Goal: Information Seeking & Learning: Compare options

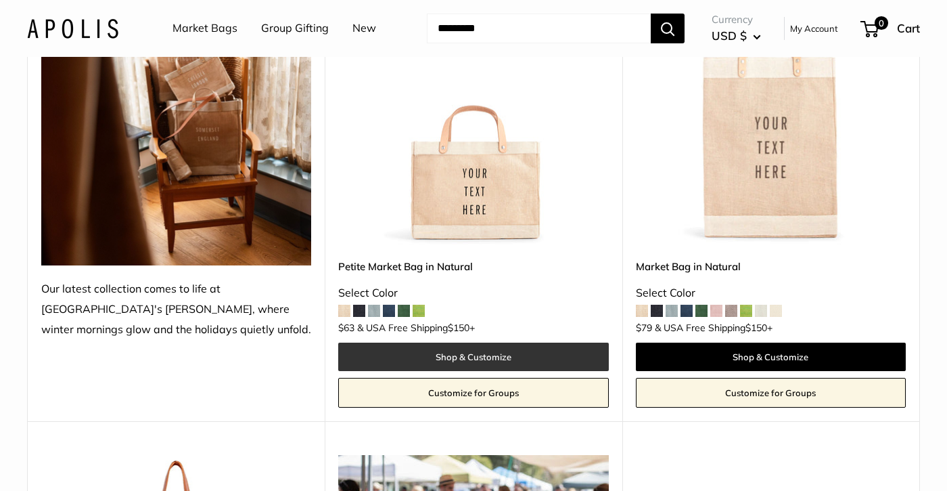
scroll to position [272, 0]
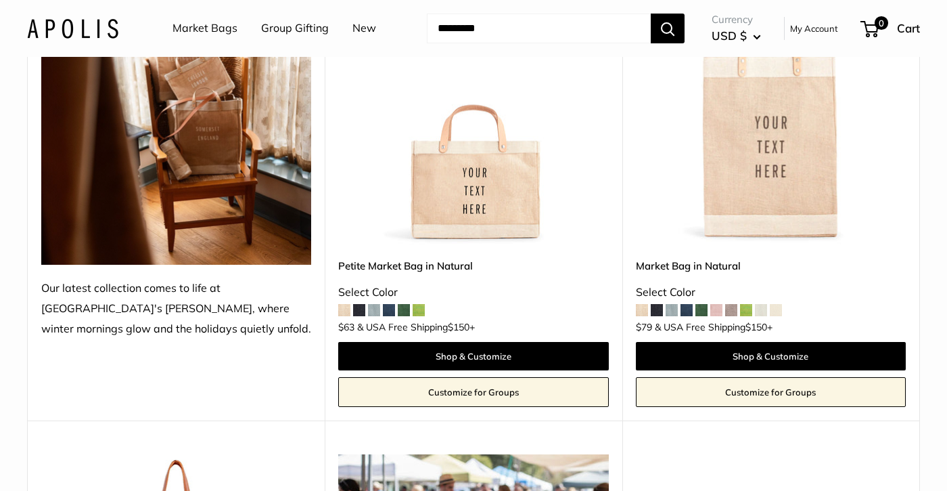
click at [355, 306] on span at bounding box center [359, 310] width 12 height 12
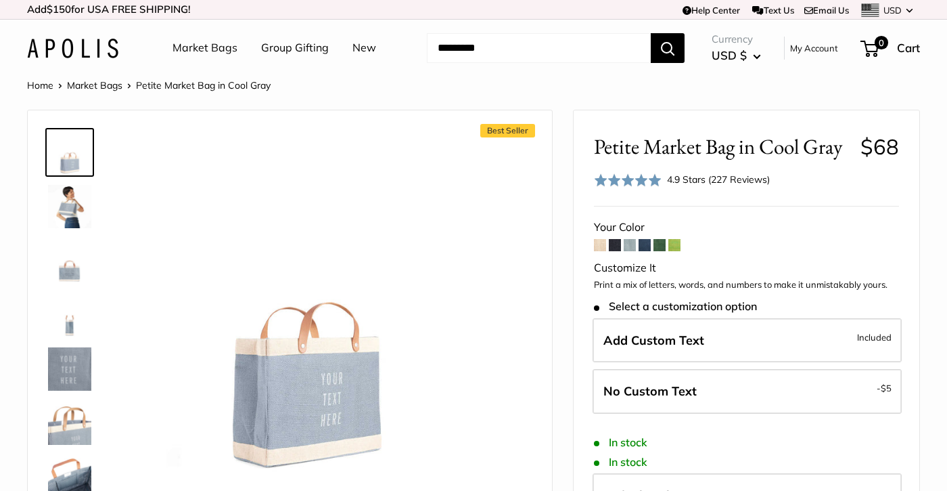
click at [644, 244] on span at bounding box center [645, 245] width 12 height 12
click at [648, 242] on span at bounding box center [645, 245] width 12 height 12
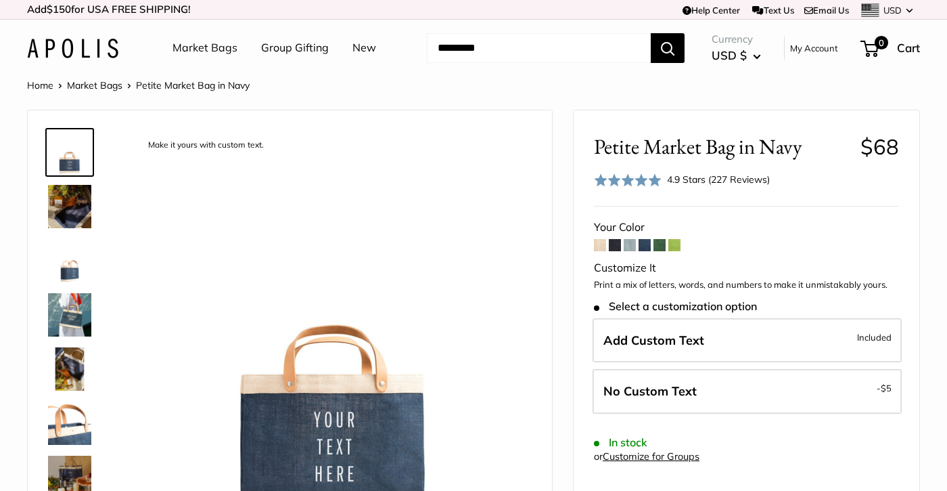
click at [662, 242] on span at bounding box center [660, 245] width 12 height 12
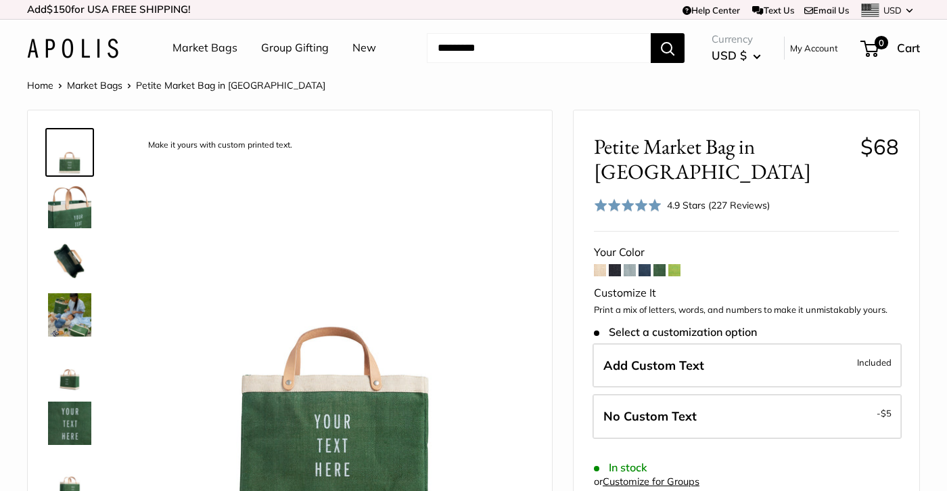
click at [679, 267] on span at bounding box center [675, 270] width 12 height 12
click at [217, 45] on link "Market Bags" at bounding box center [205, 48] width 65 height 20
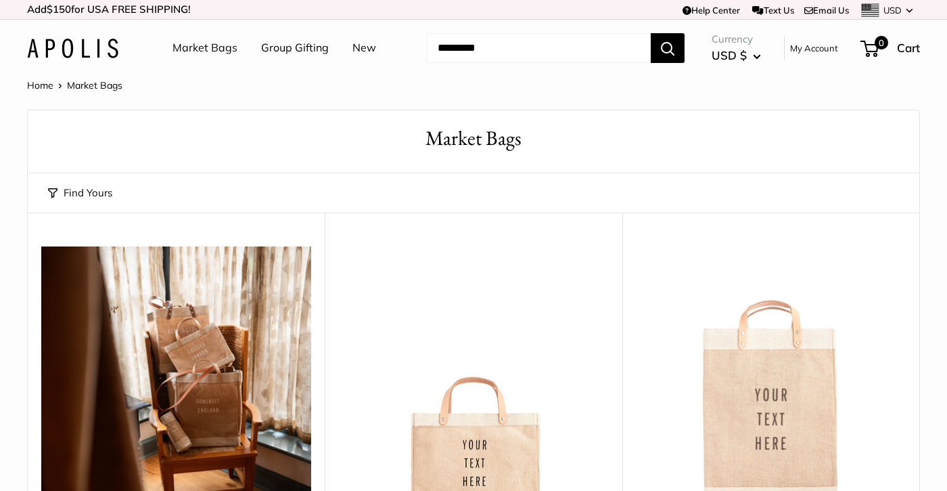
click at [308, 46] on link "Group Gifting" at bounding box center [295, 48] width 68 height 20
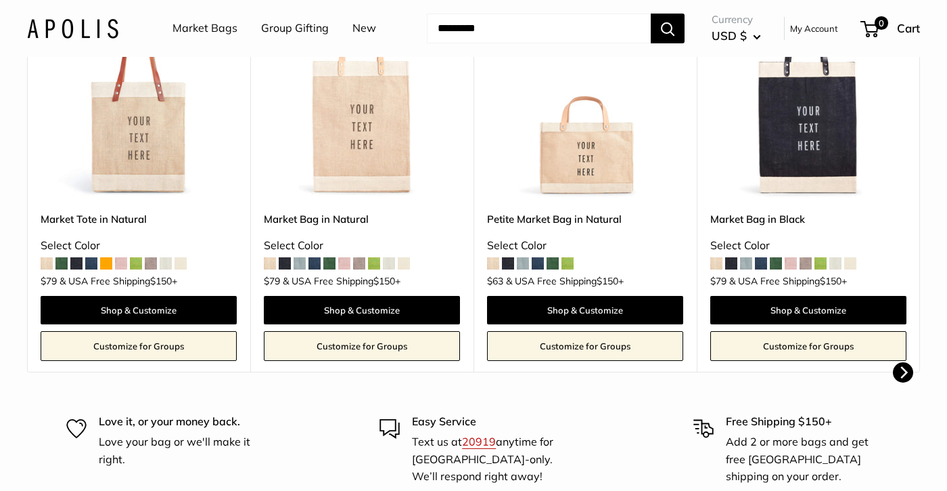
scroll to position [366, 0]
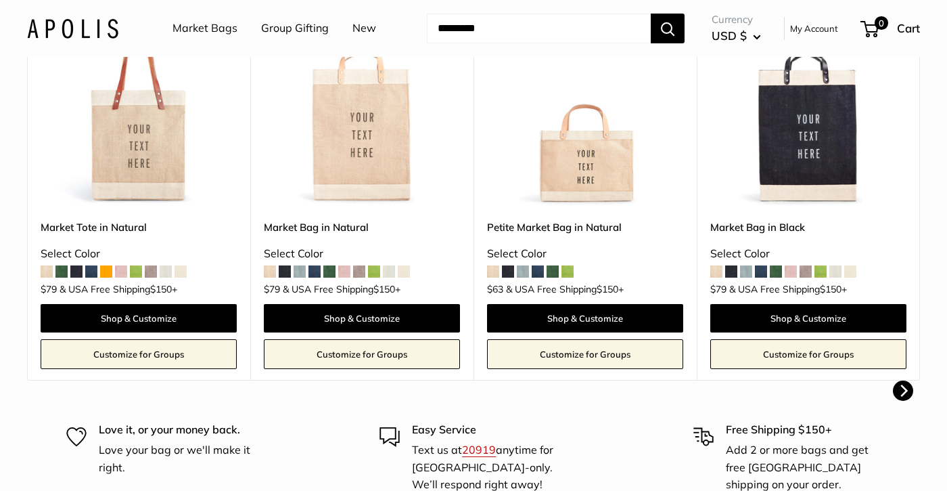
click at [512, 267] on span at bounding box center [508, 271] width 12 height 12
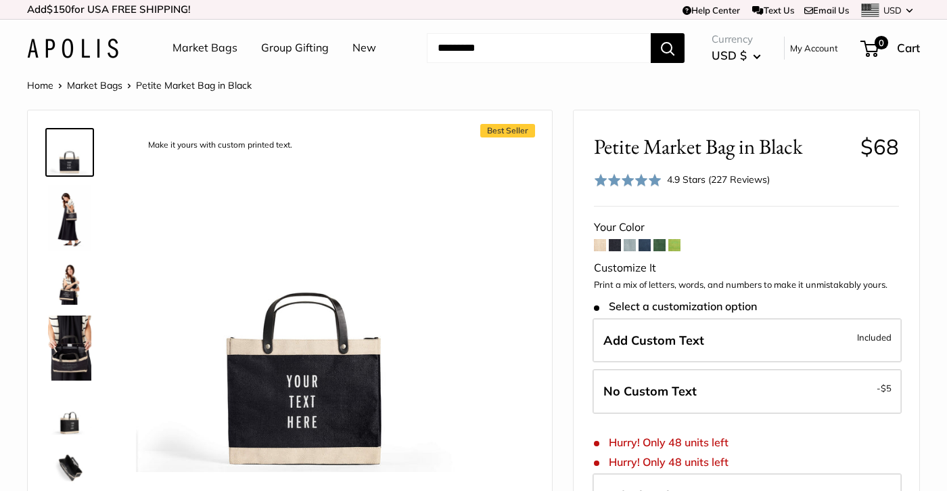
click at [633, 240] on span at bounding box center [630, 245] width 12 height 12
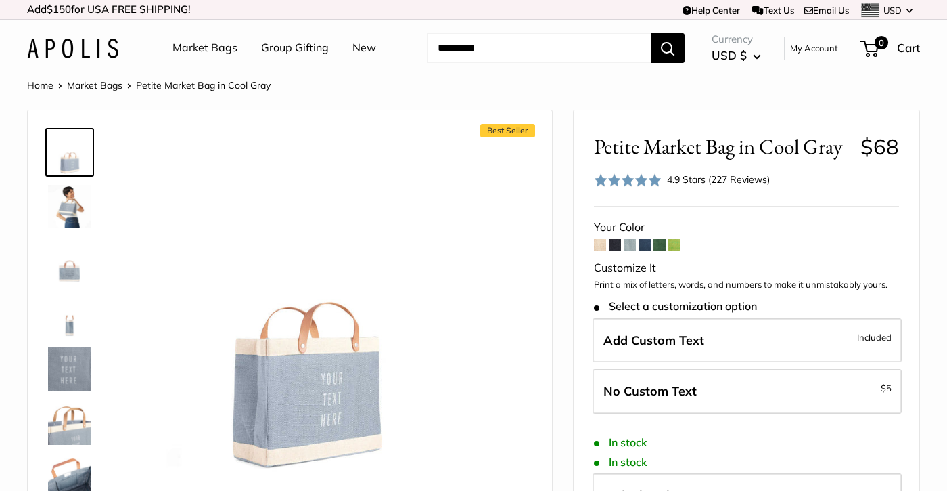
click at [651, 244] on span at bounding box center [645, 245] width 12 height 12
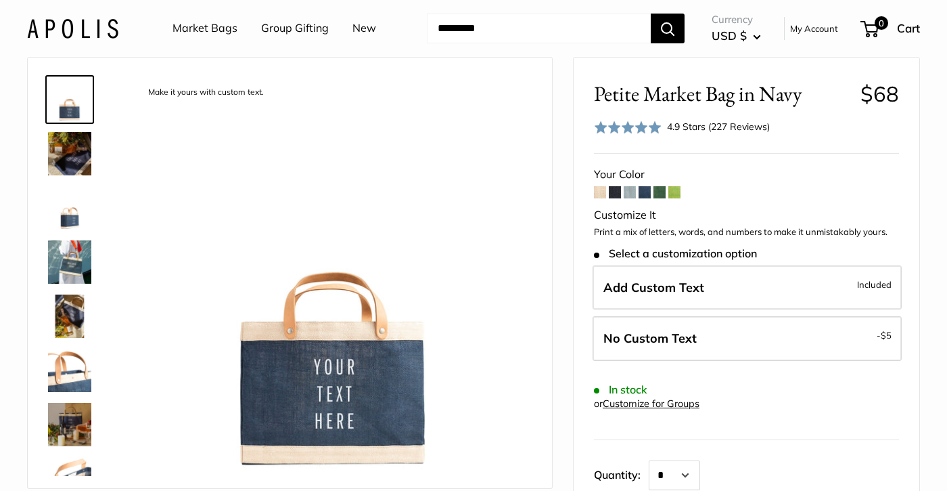
scroll to position [55, 0]
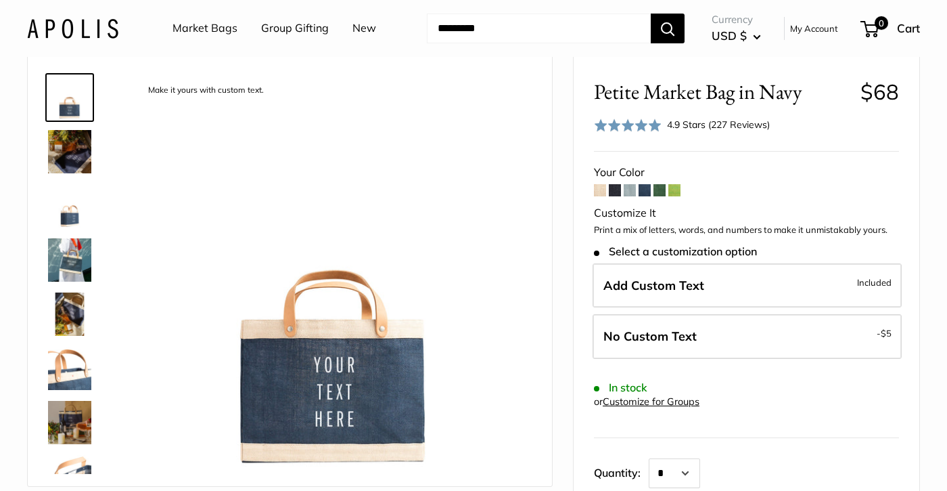
click at [67, 252] on img at bounding box center [69, 259] width 43 height 43
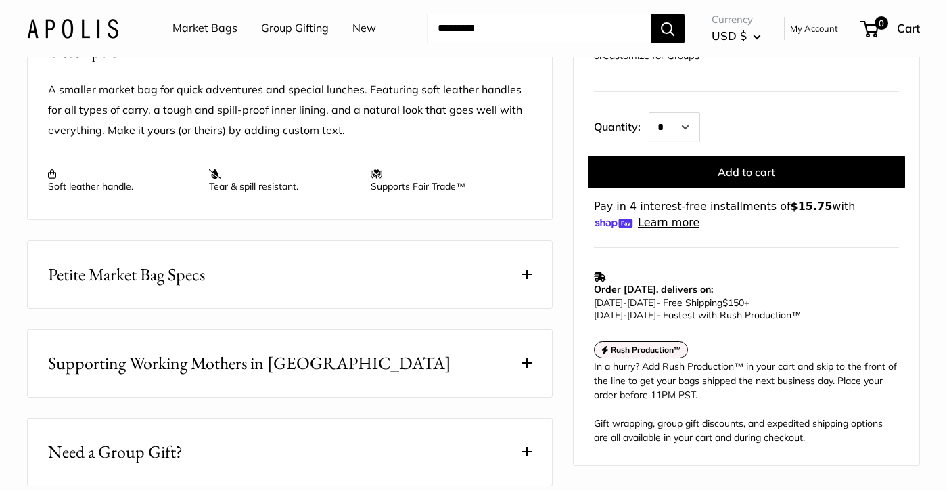
scroll to position [557, 0]
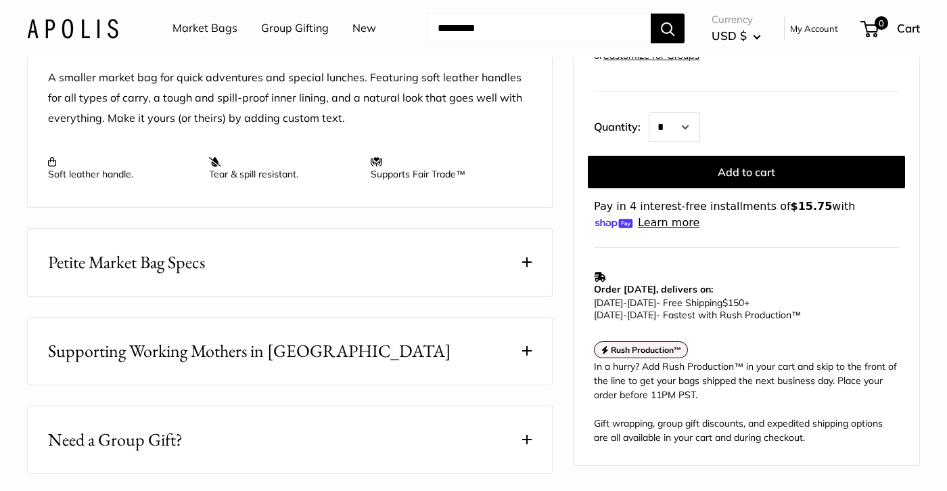
click at [406, 296] on button "Petite Market Bag Specs" at bounding box center [290, 262] width 524 height 67
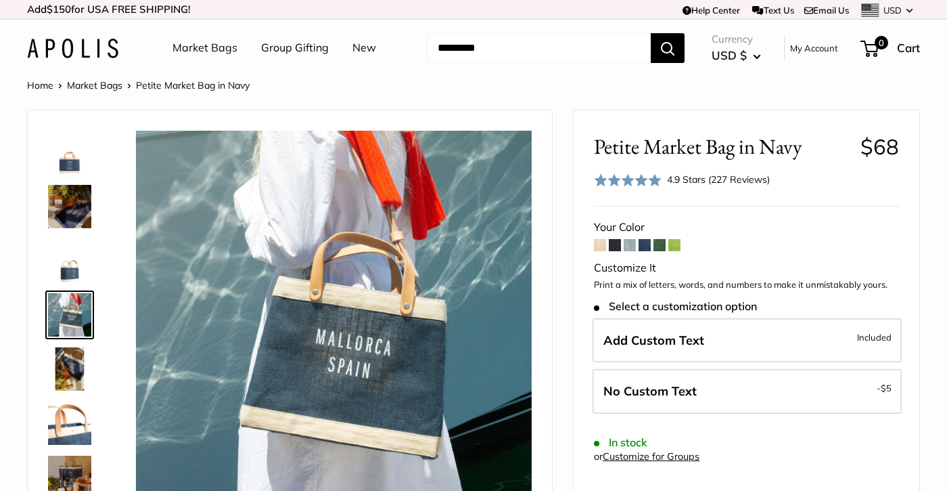
scroll to position [0, 0]
click at [83, 363] on img at bounding box center [69, 368] width 43 height 43
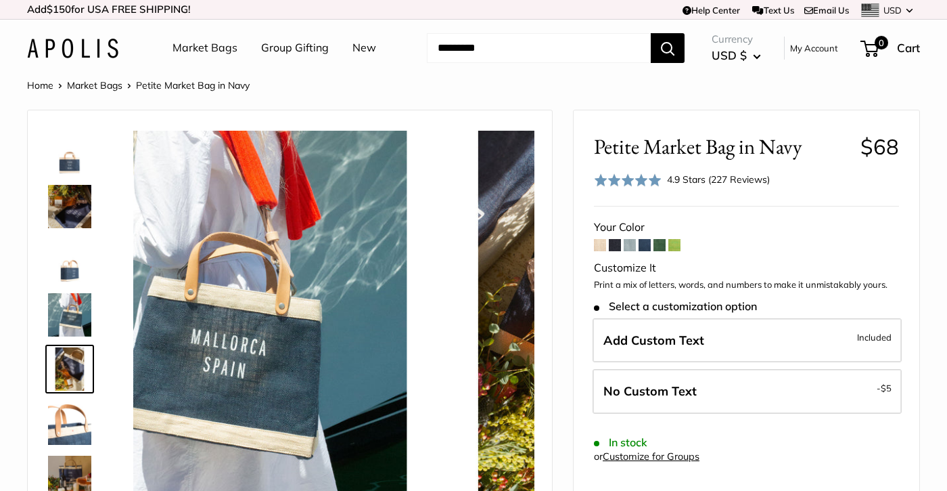
scroll to position [42, 0]
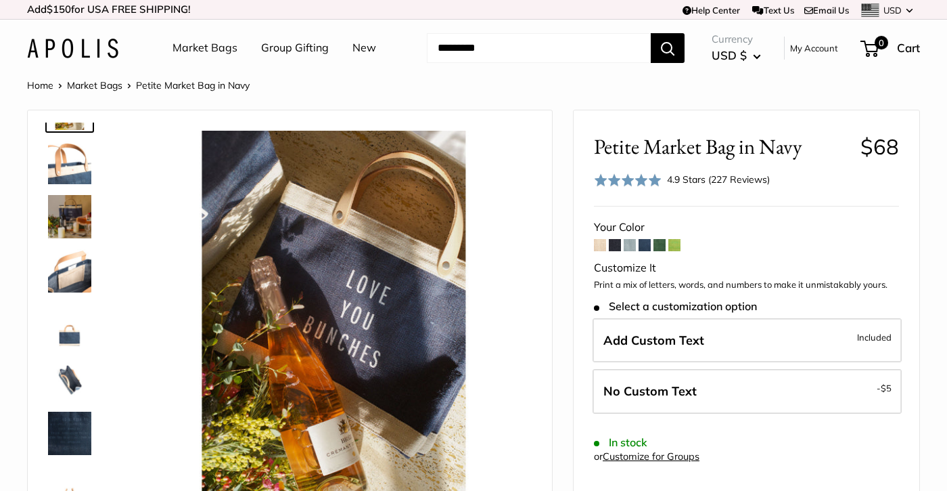
click at [74, 375] on img at bounding box center [69, 378] width 43 height 43
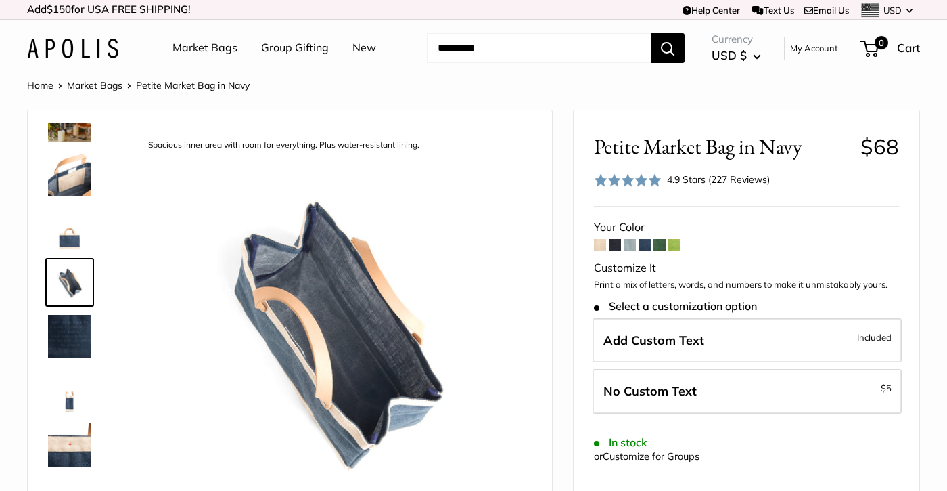
scroll to position [357, 0]
click at [64, 399] on img at bounding box center [69, 390] width 43 height 43
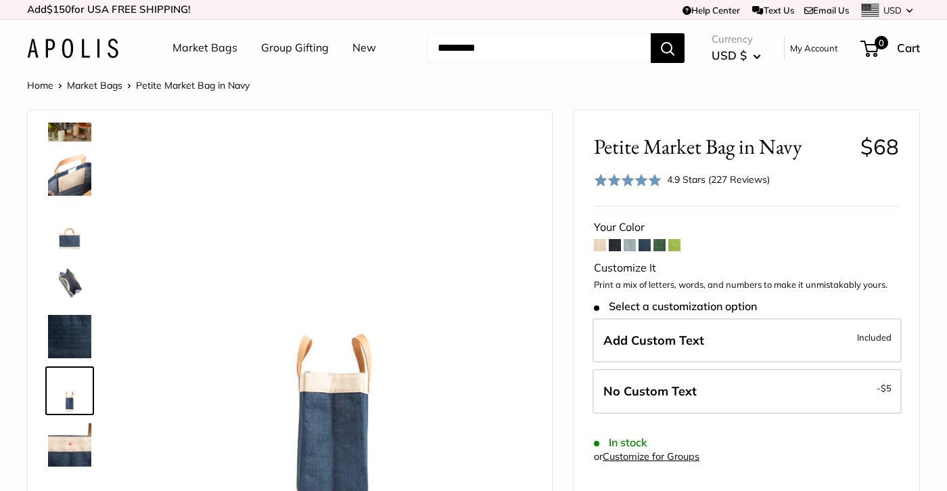
click at [76, 293] on img at bounding box center [69, 282] width 43 height 43
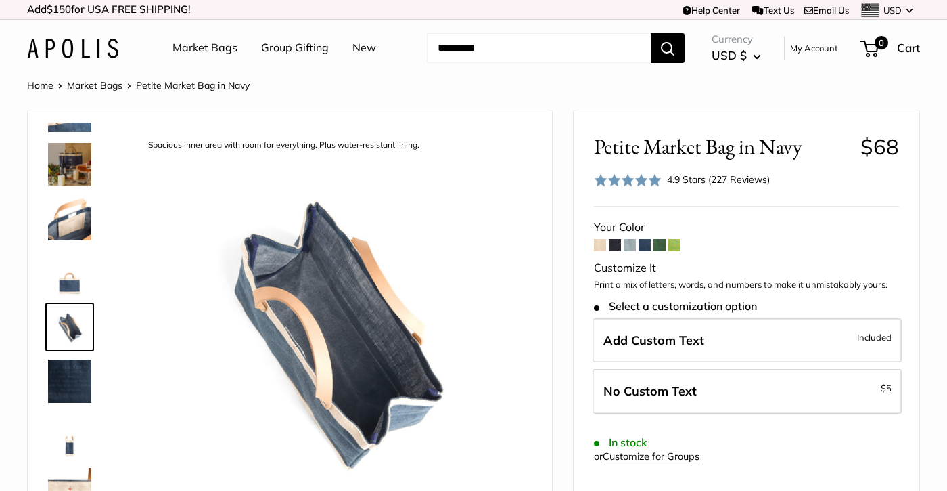
click at [78, 226] on img at bounding box center [69, 218] width 43 height 43
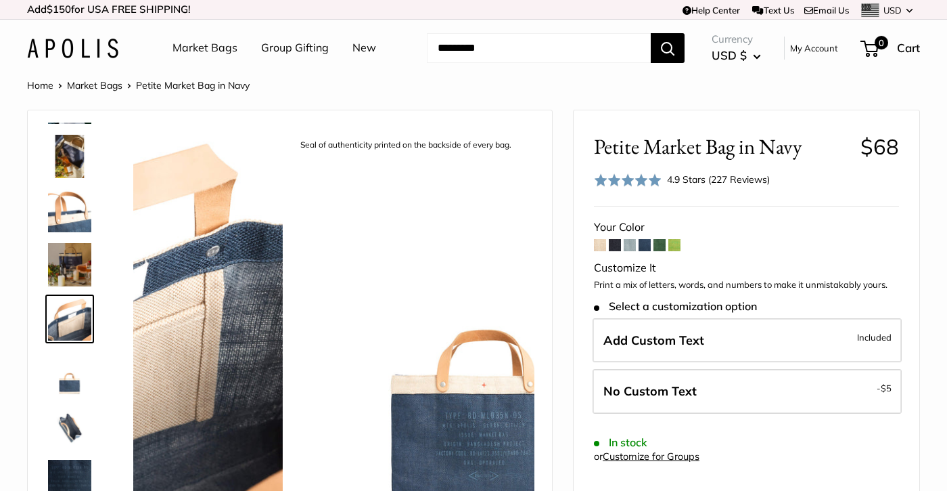
scroll to position [204, 0]
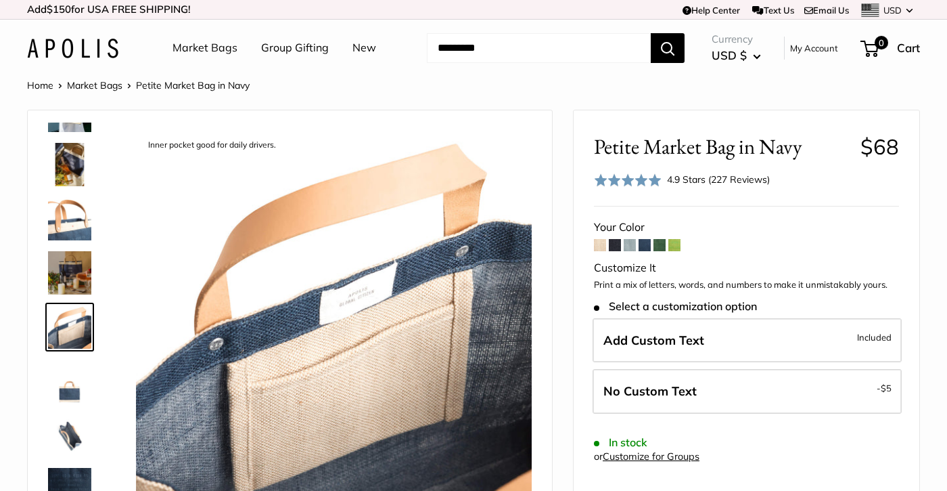
click at [74, 164] on img at bounding box center [69, 164] width 43 height 43
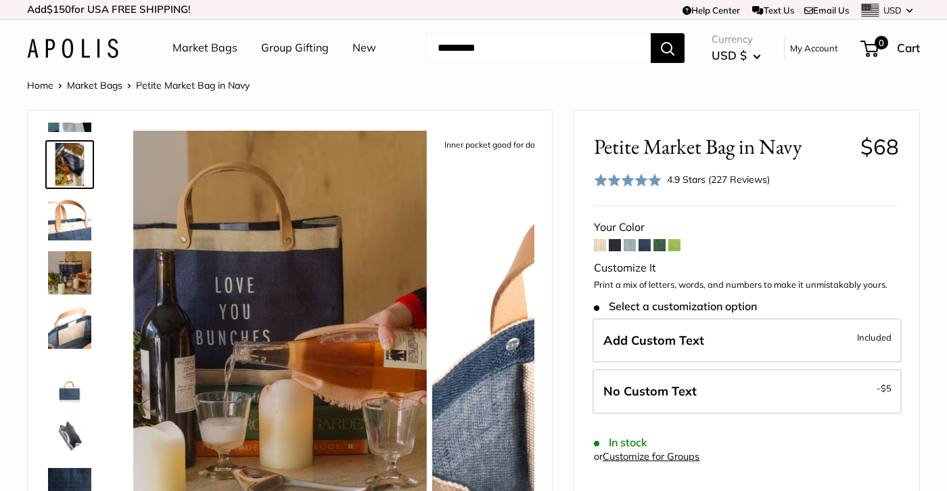
scroll to position [42, 0]
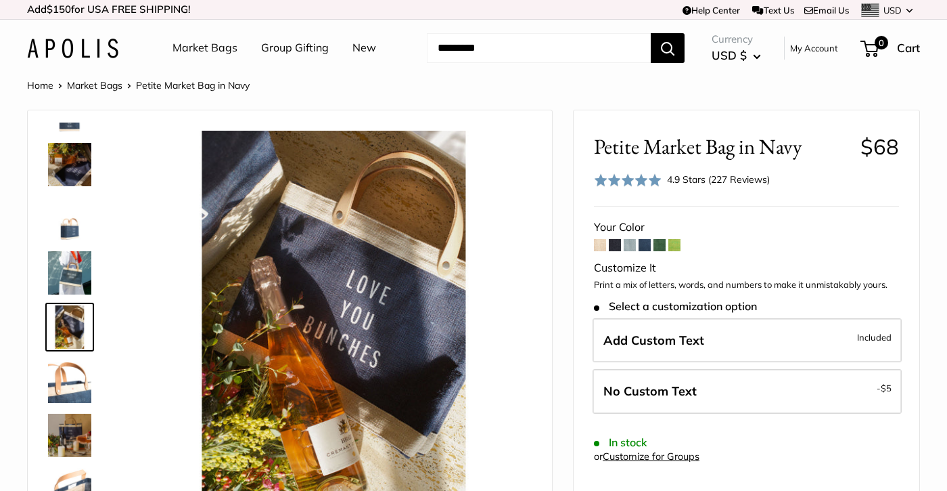
click at [70, 164] on img at bounding box center [69, 164] width 43 height 43
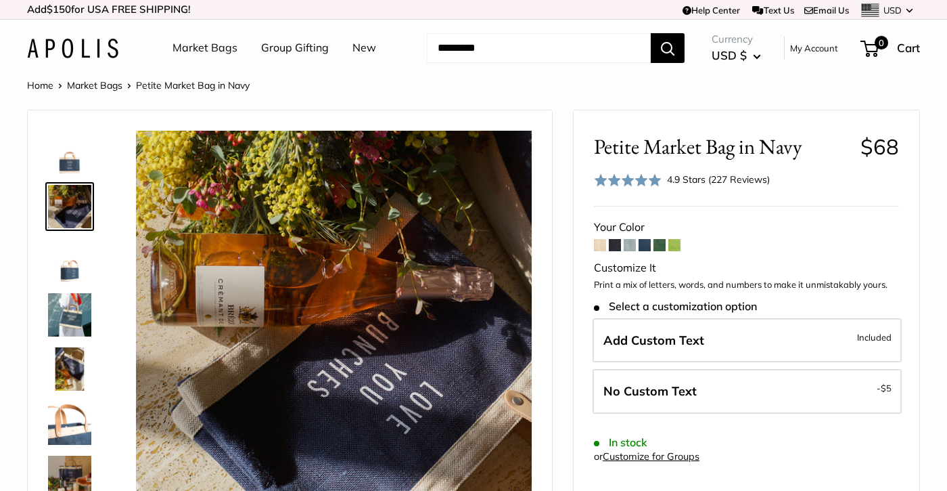
scroll to position [0, 0]
